Goal: Task Accomplishment & Management: Use online tool/utility

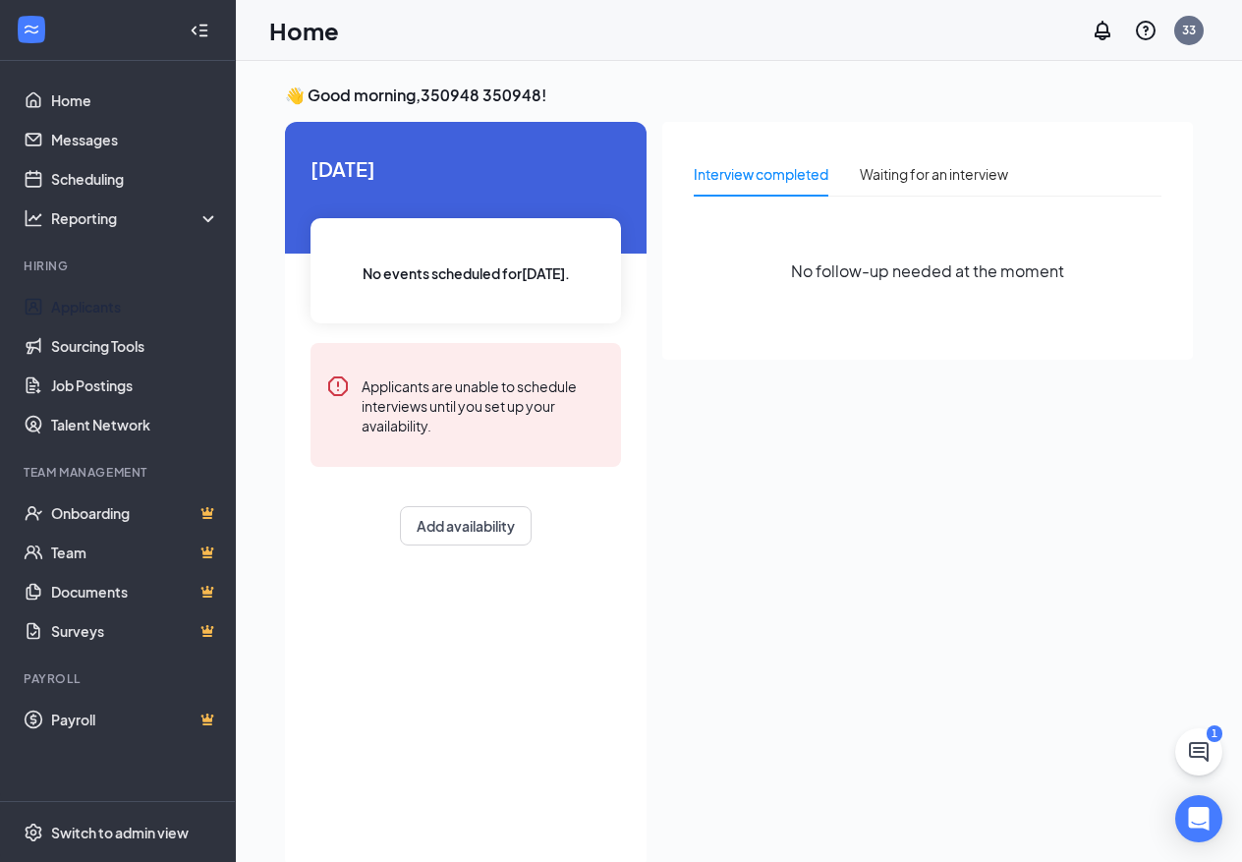
click at [105, 306] on link "Applicants" at bounding box center [135, 306] width 168 height 39
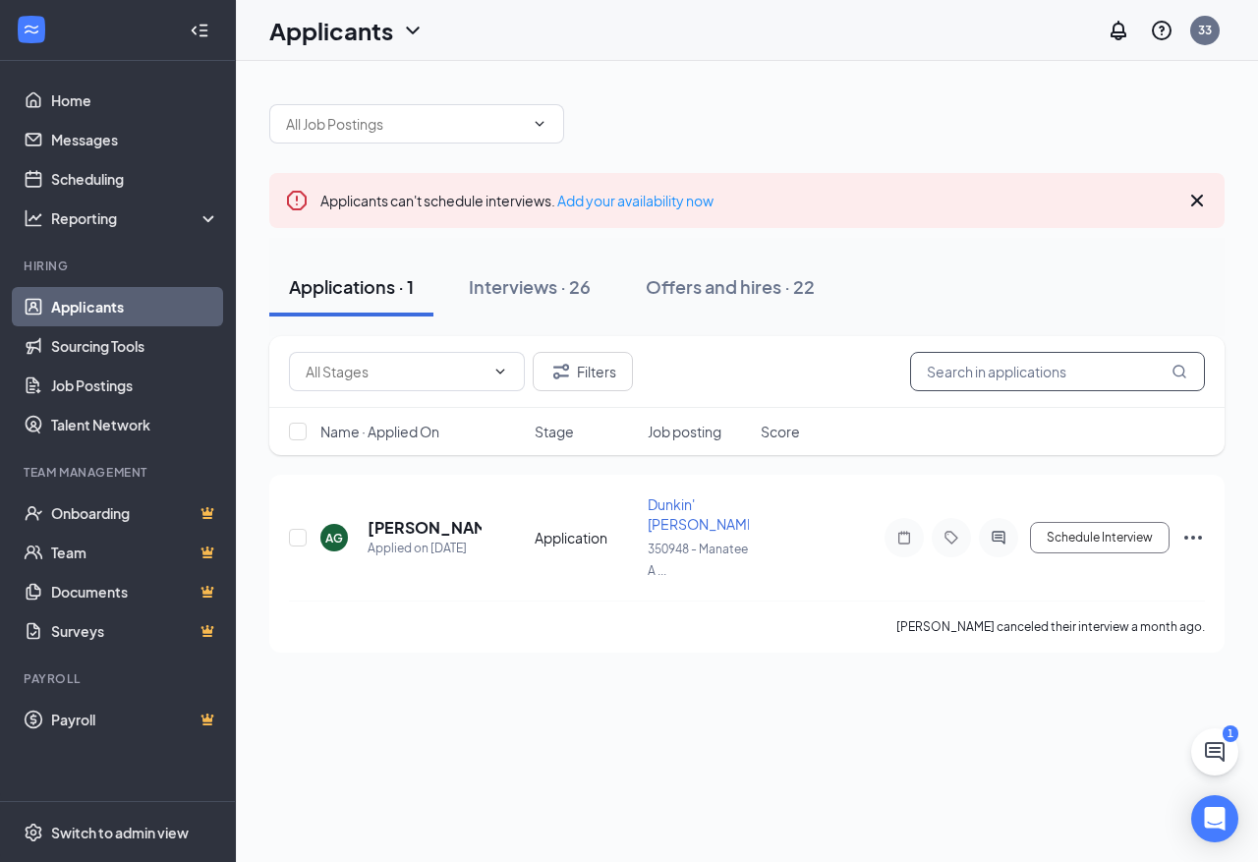
click at [1030, 375] on input "text" at bounding box center [1057, 371] width 295 height 39
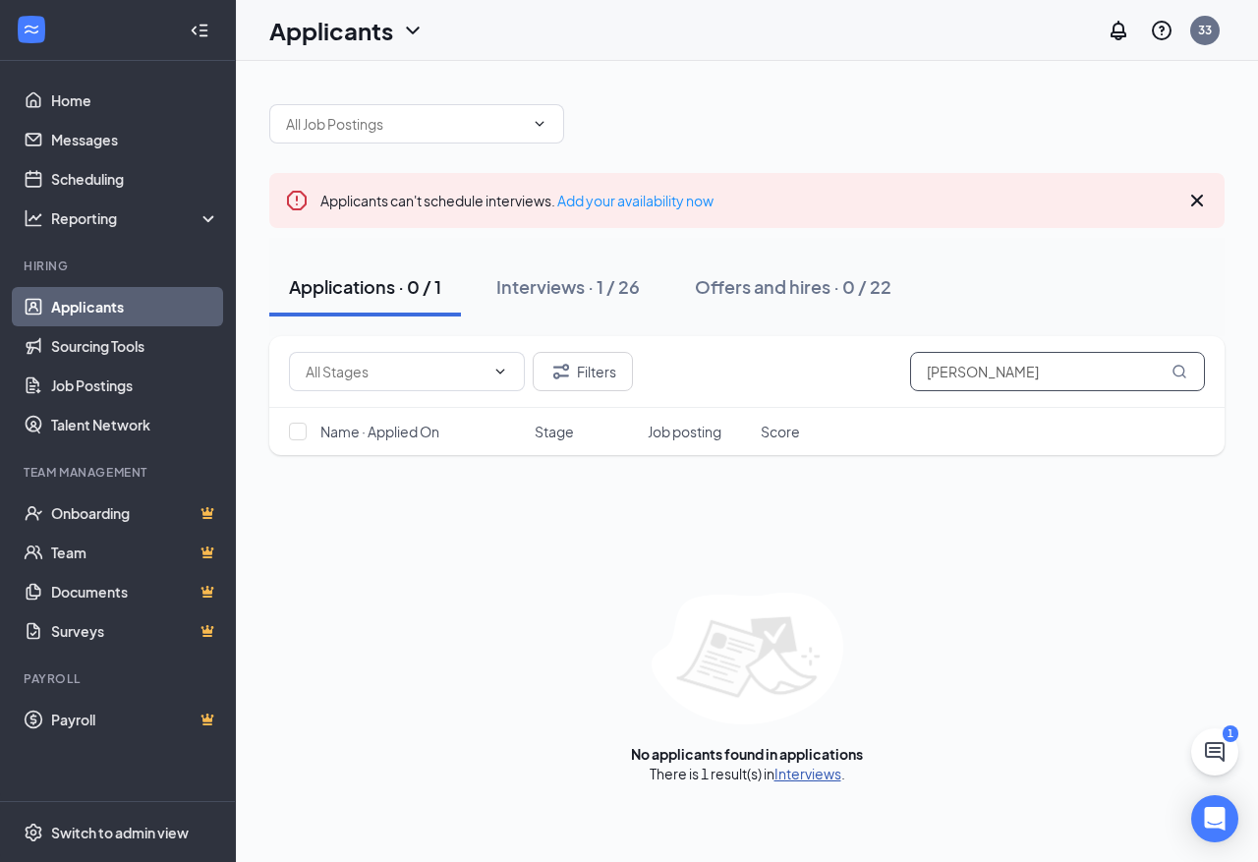
type input "[PERSON_NAME]"
click at [801, 776] on link "Interviews" at bounding box center [807, 774] width 67 height 18
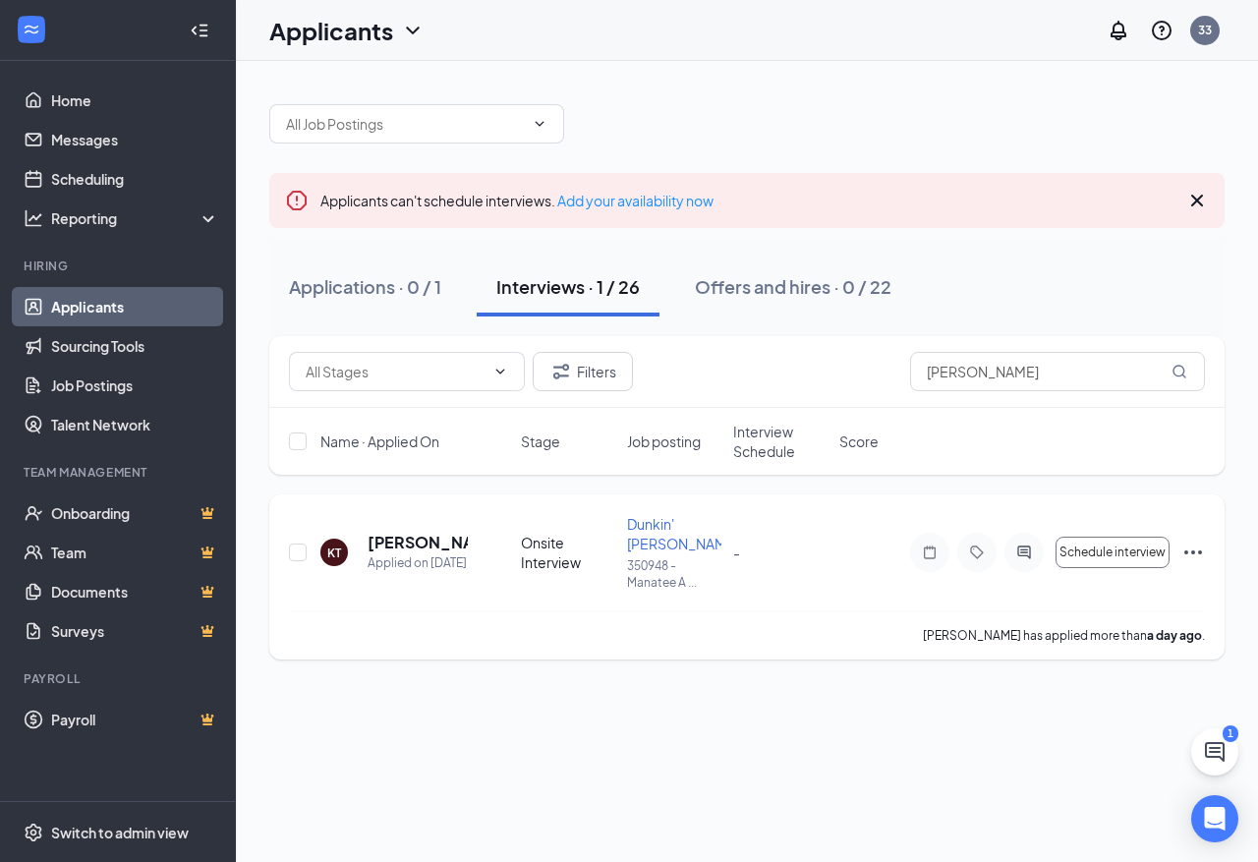
click at [1196, 553] on icon "Ellipses" at bounding box center [1193, 552] width 24 height 24
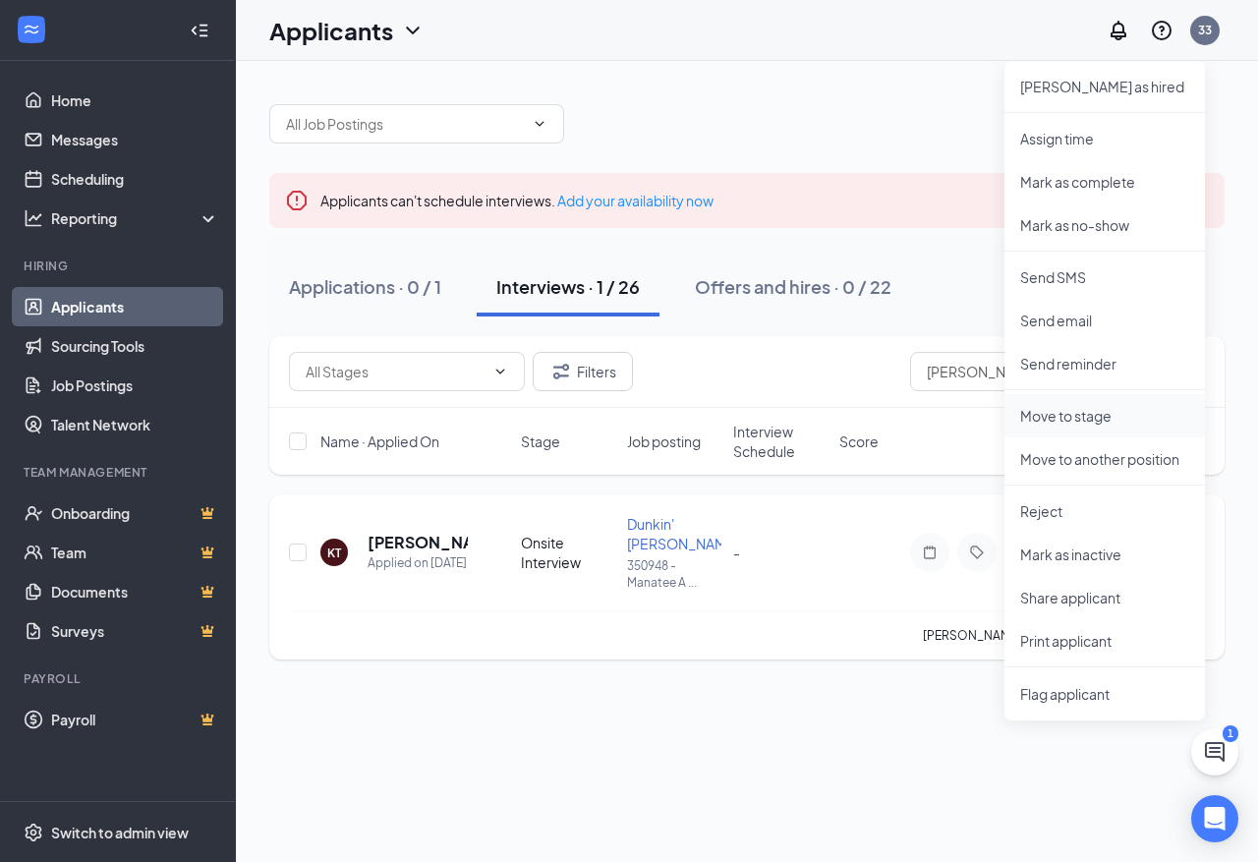
click at [1096, 410] on p "Move to stage" at bounding box center [1104, 416] width 169 height 20
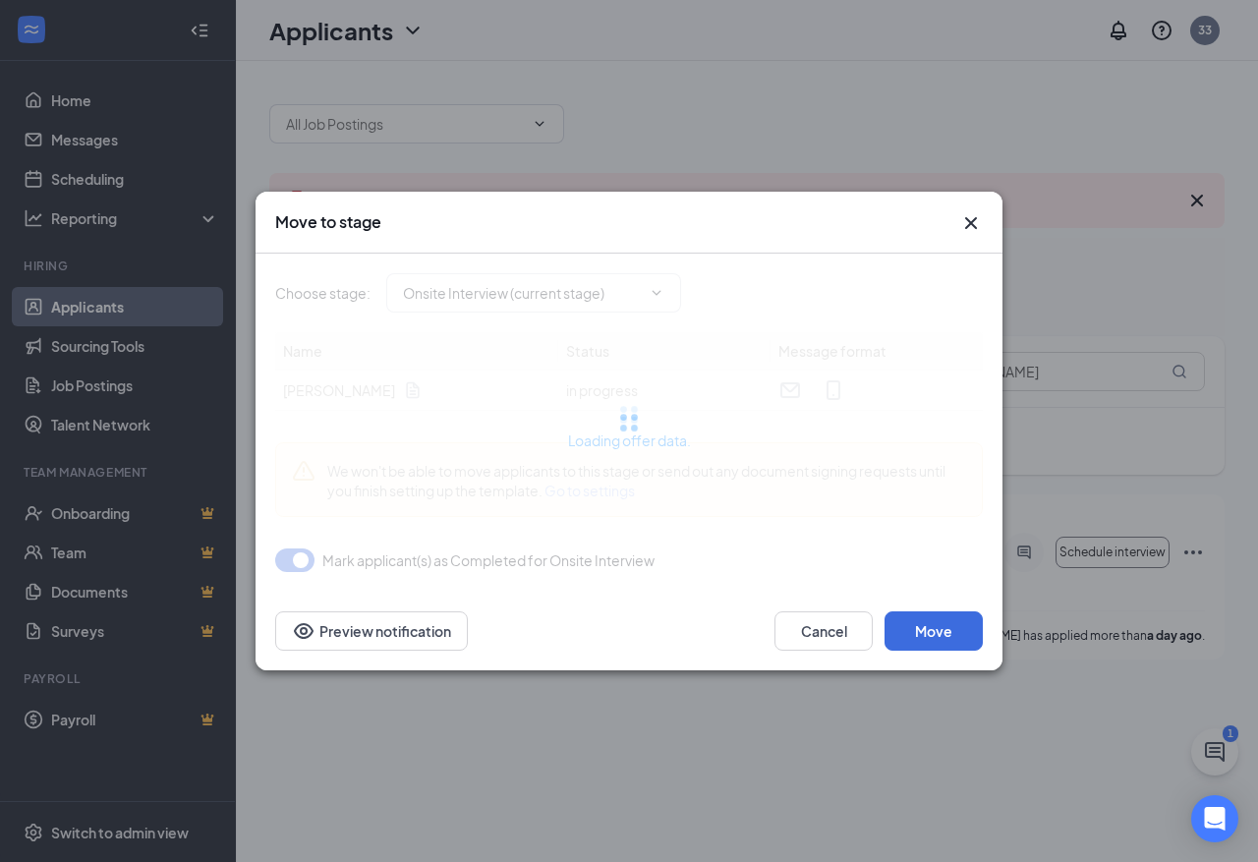
type input "Offer Letter (next stage)"
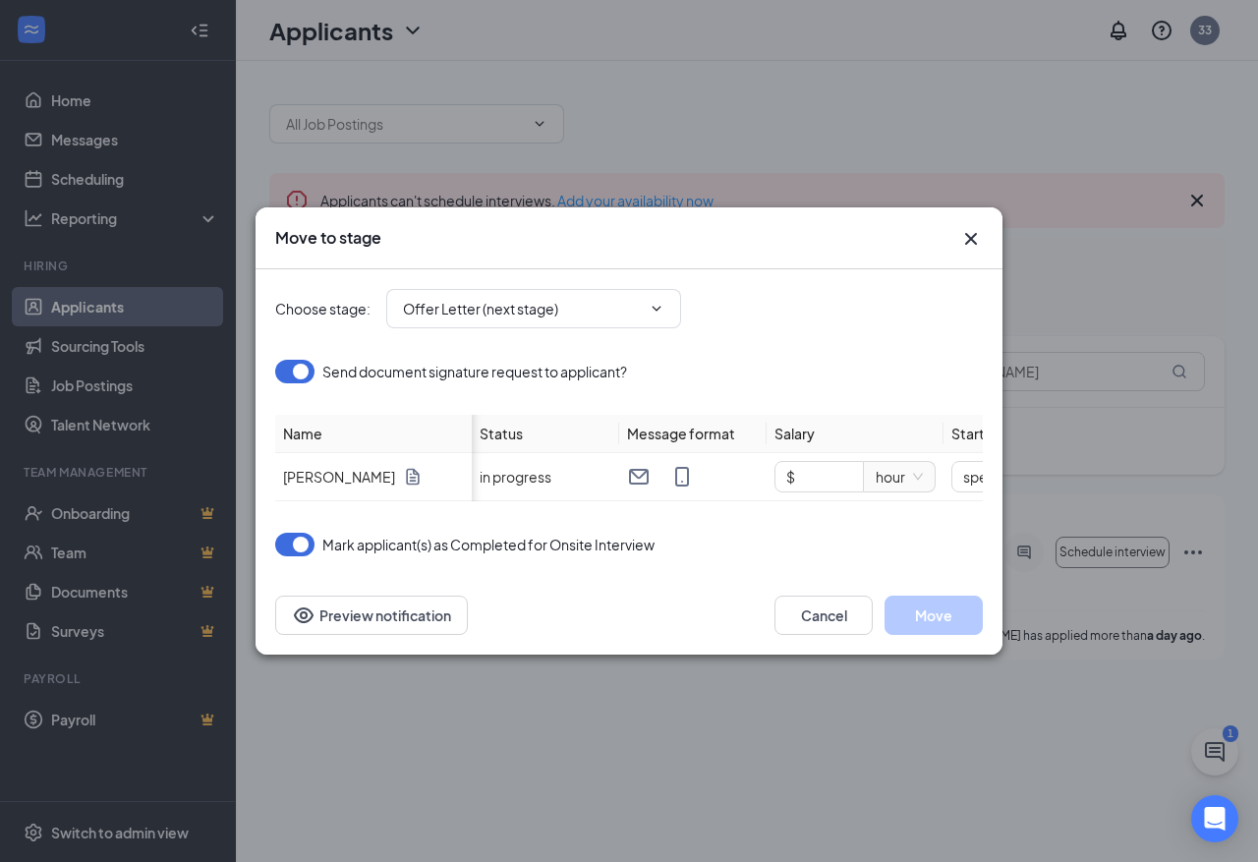
scroll to position [0, 256]
click at [572, 467] on input "$" at bounding box center [563, 476] width 87 height 29
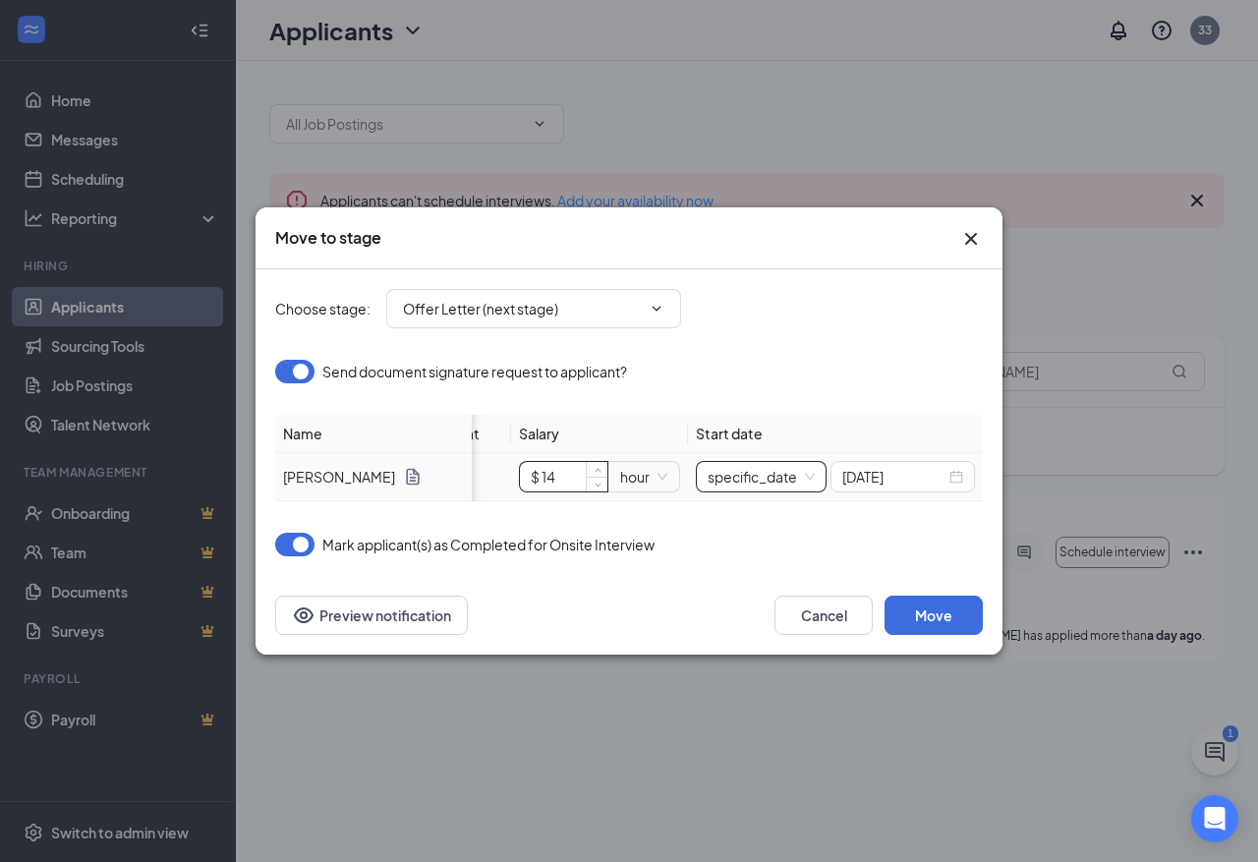
click at [815, 465] on span "specific_date" at bounding box center [761, 476] width 107 height 29
type input "$ 14"
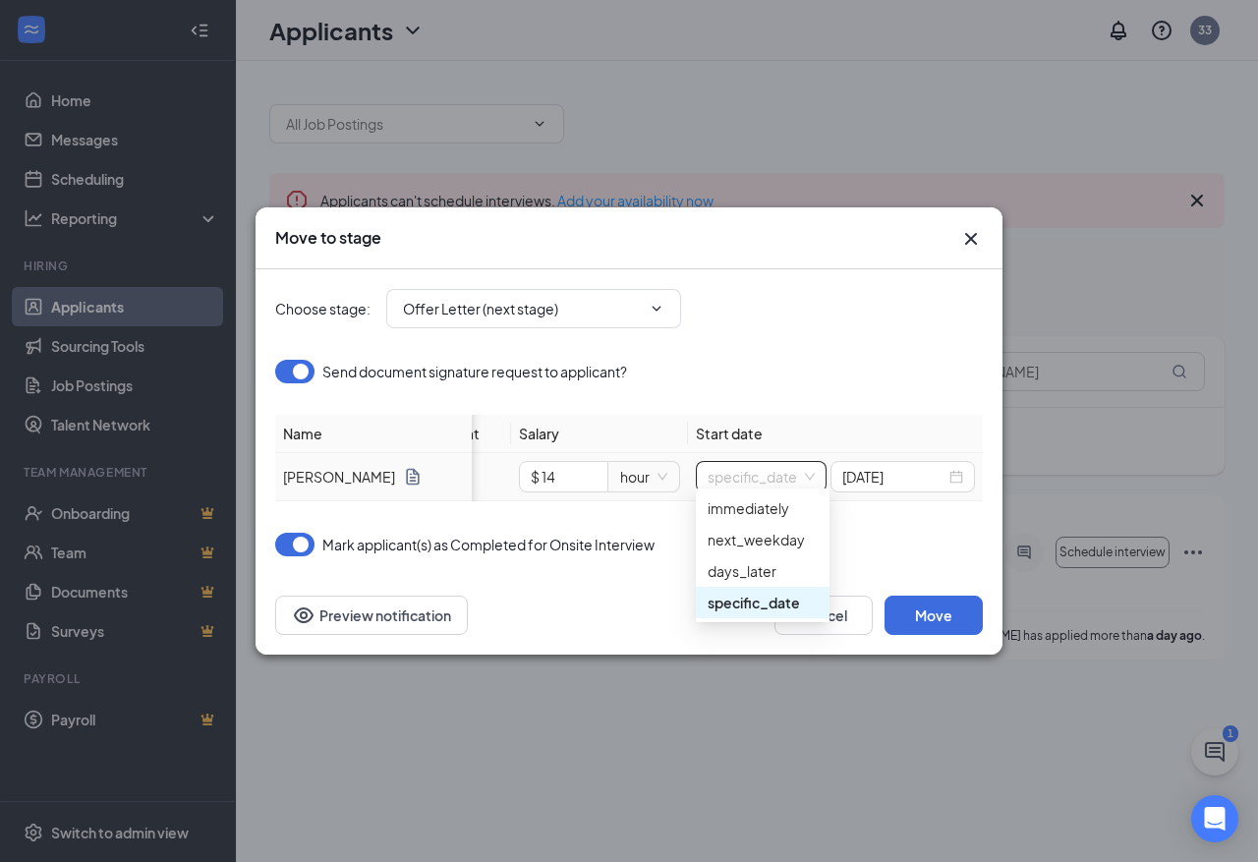
click at [783, 597] on div "specific_date" at bounding box center [763, 603] width 110 height 22
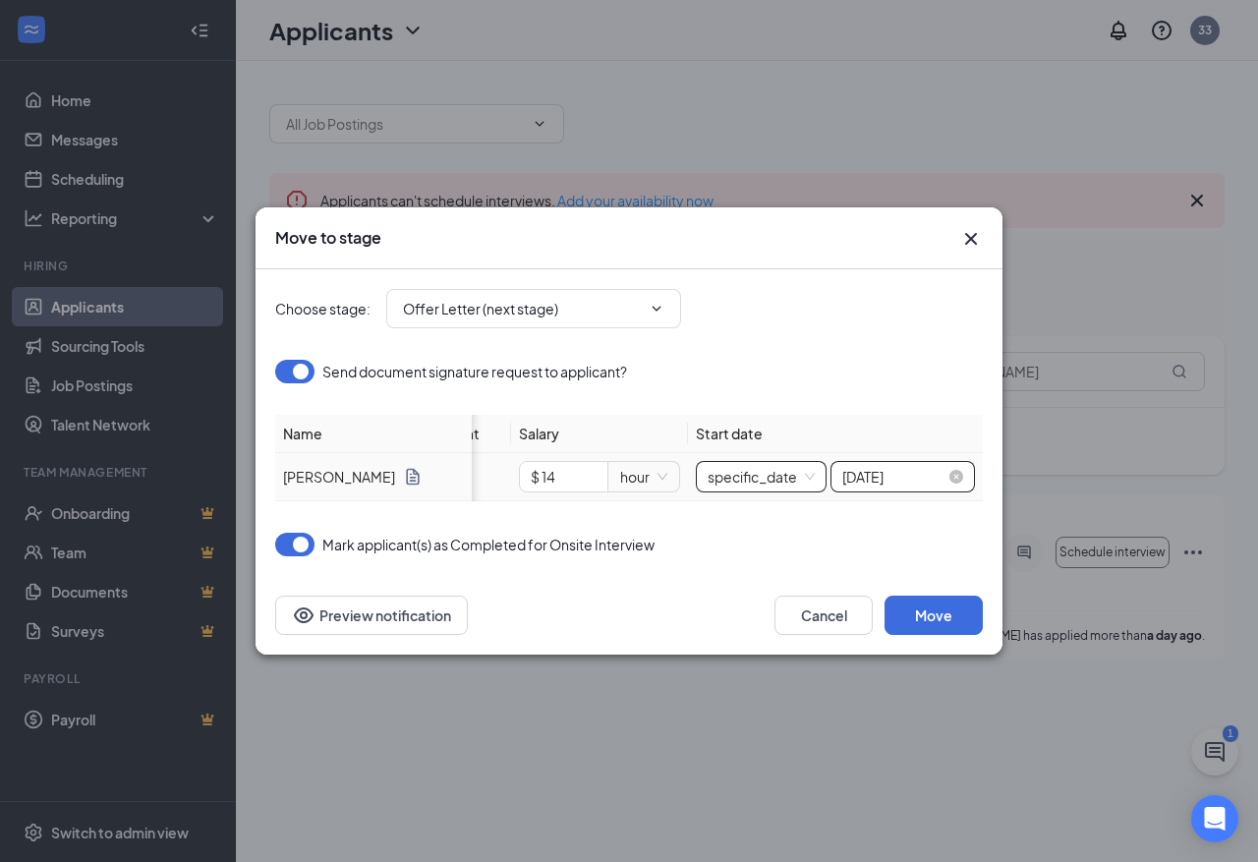
click at [947, 466] on div "[DATE]" at bounding box center [902, 477] width 121 height 22
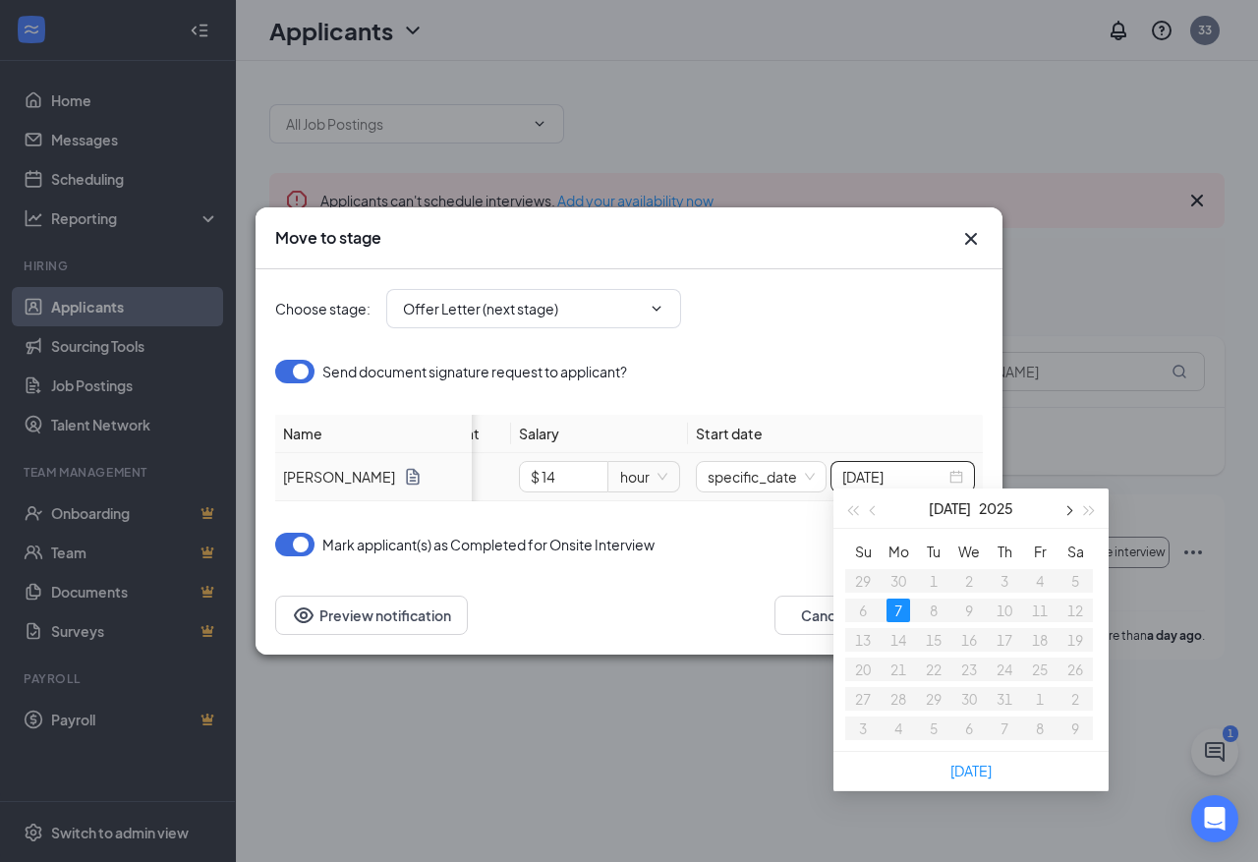
click at [1067, 510] on span "button" at bounding box center [1067, 511] width 10 height 10
type input "[DATE]"
click at [1035, 636] on div "19" at bounding box center [1040, 640] width 24 height 24
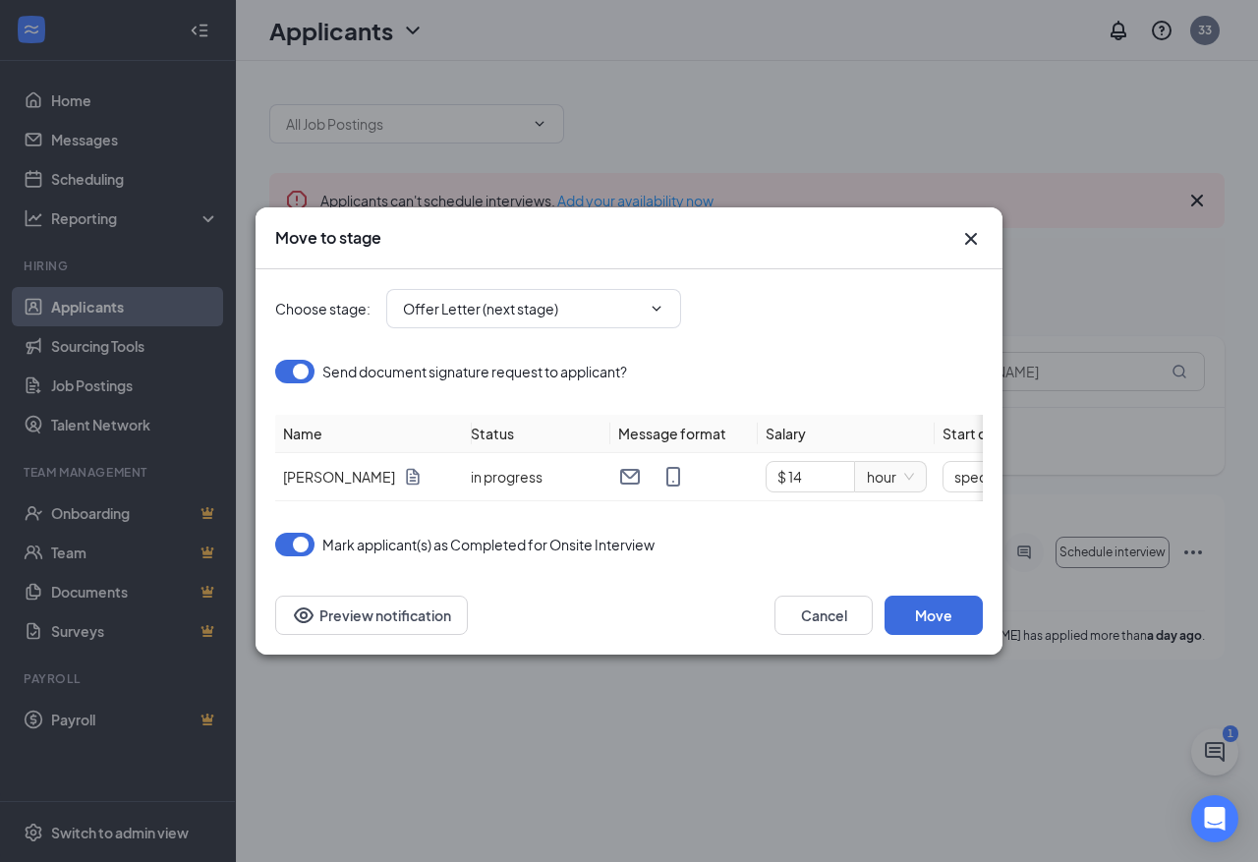
scroll to position [0, 0]
click at [944, 626] on button "Move" at bounding box center [933, 615] width 98 height 39
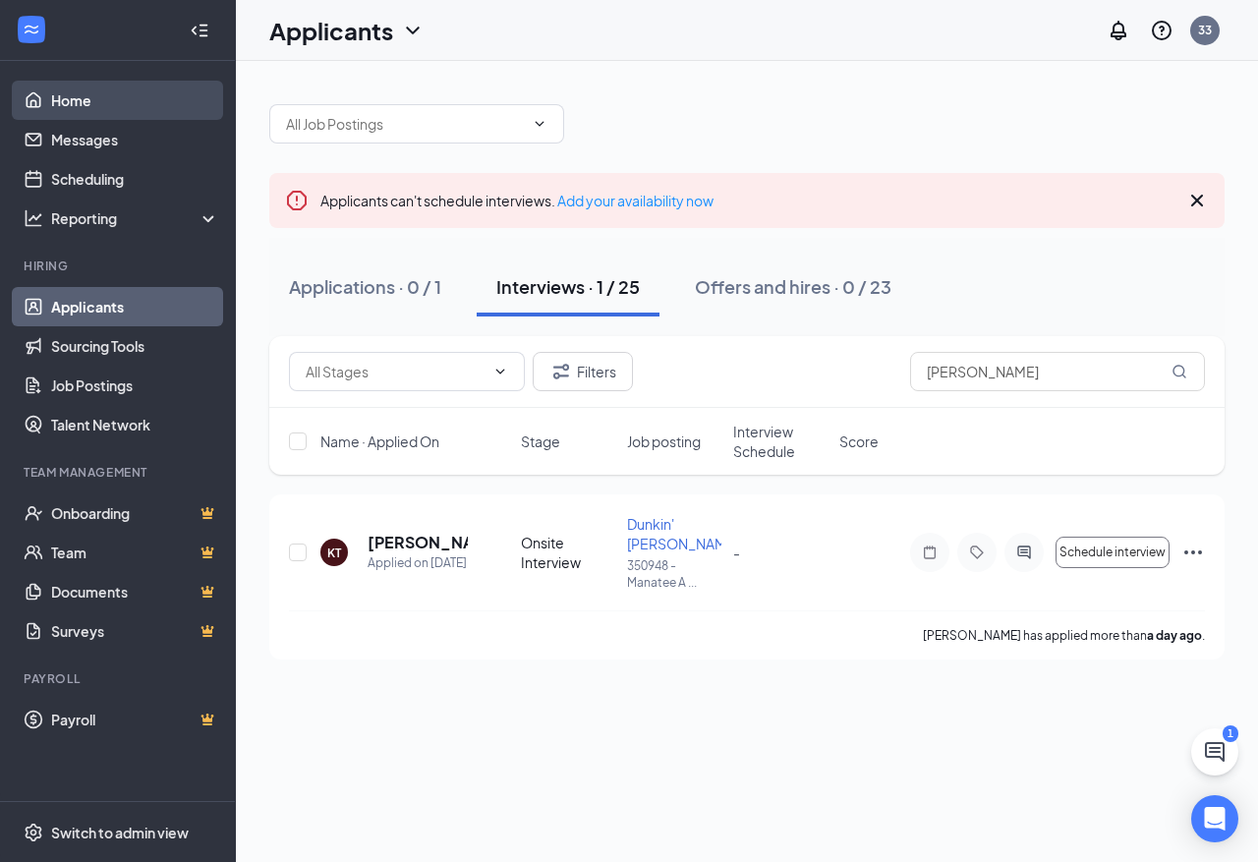
click at [66, 103] on link "Home" at bounding box center [135, 100] width 168 height 39
